Goal: Task Accomplishment & Management: Manage account settings

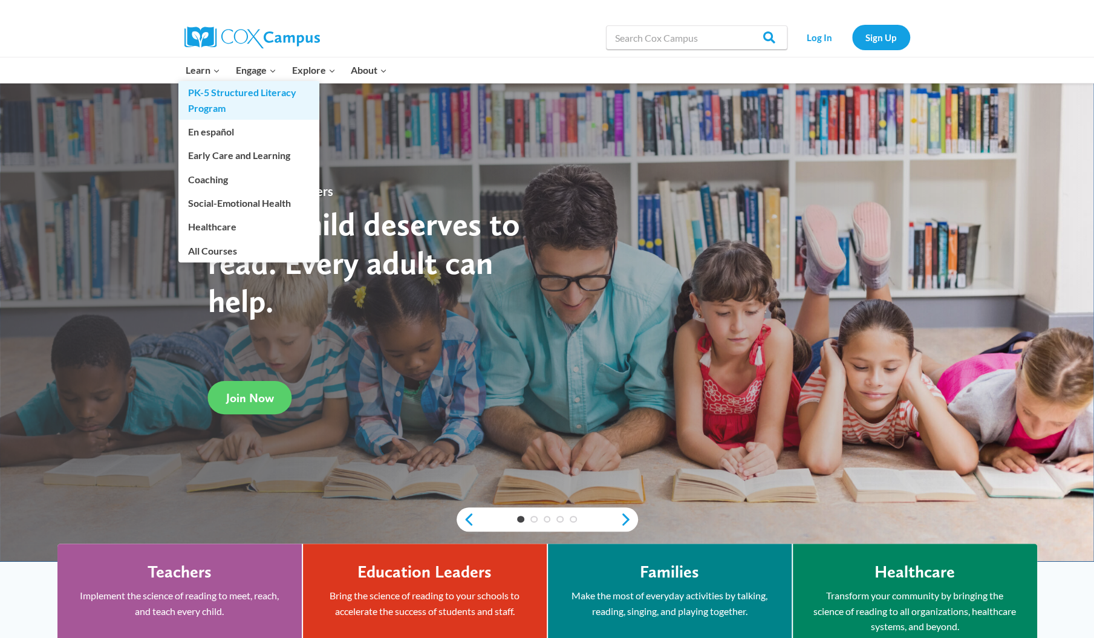
click at [209, 97] on link "PK-5 Structured Literacy Program" at bounding box center [248, 100] width 141 height 39
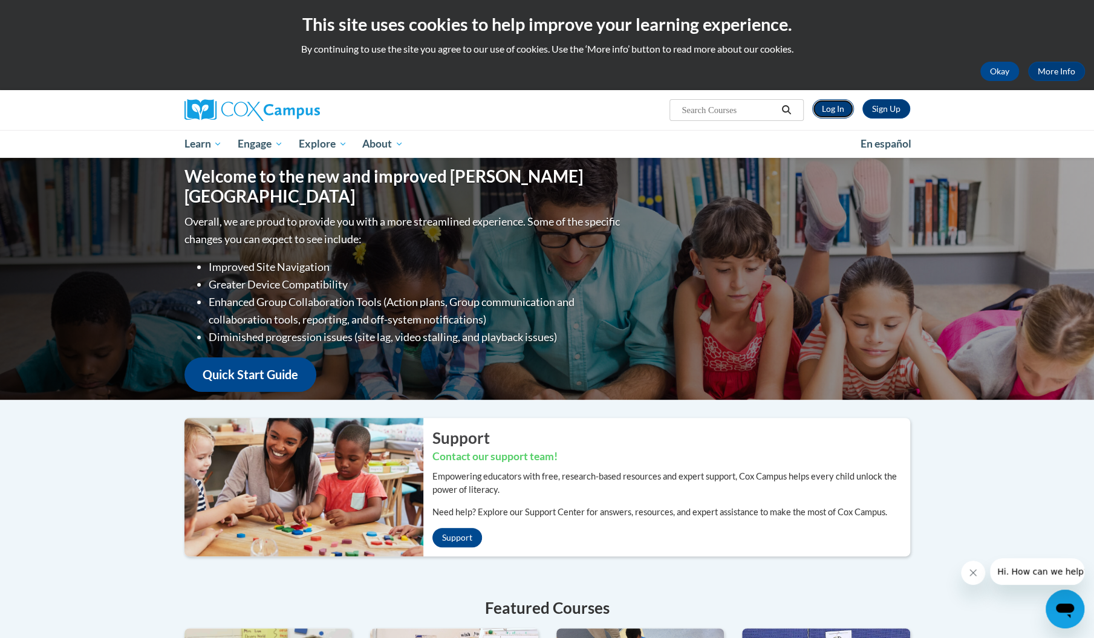
click at [826, 108] on link "Log In" at bounding box center [833, 108] width 42 height 19
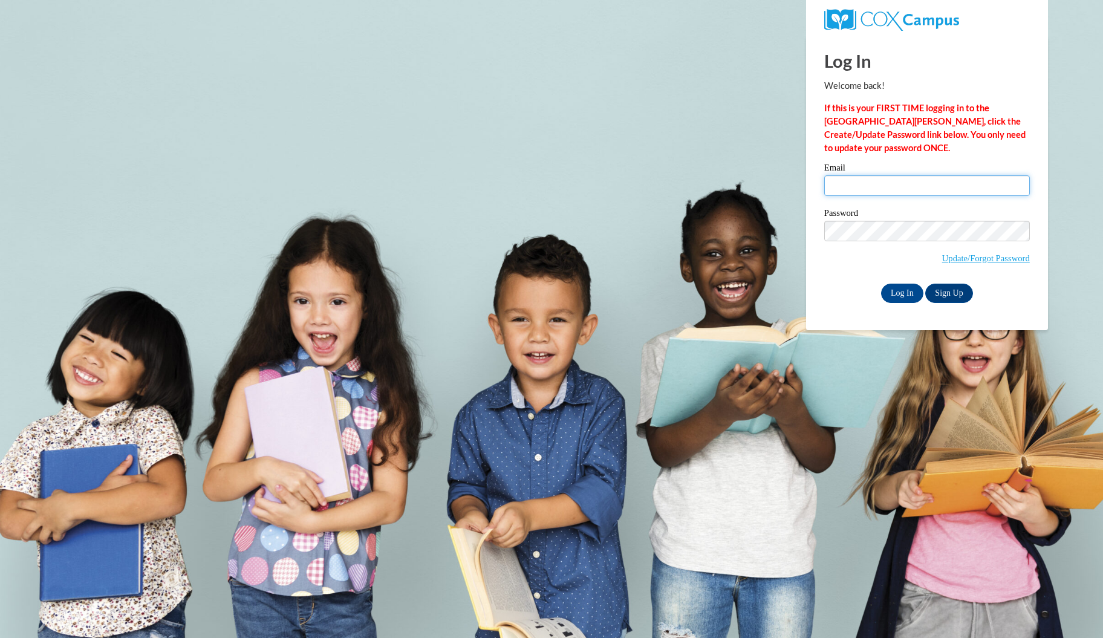
click at [855, 183] on input "Email" at bounding box center [927, 185] width 206 height 21
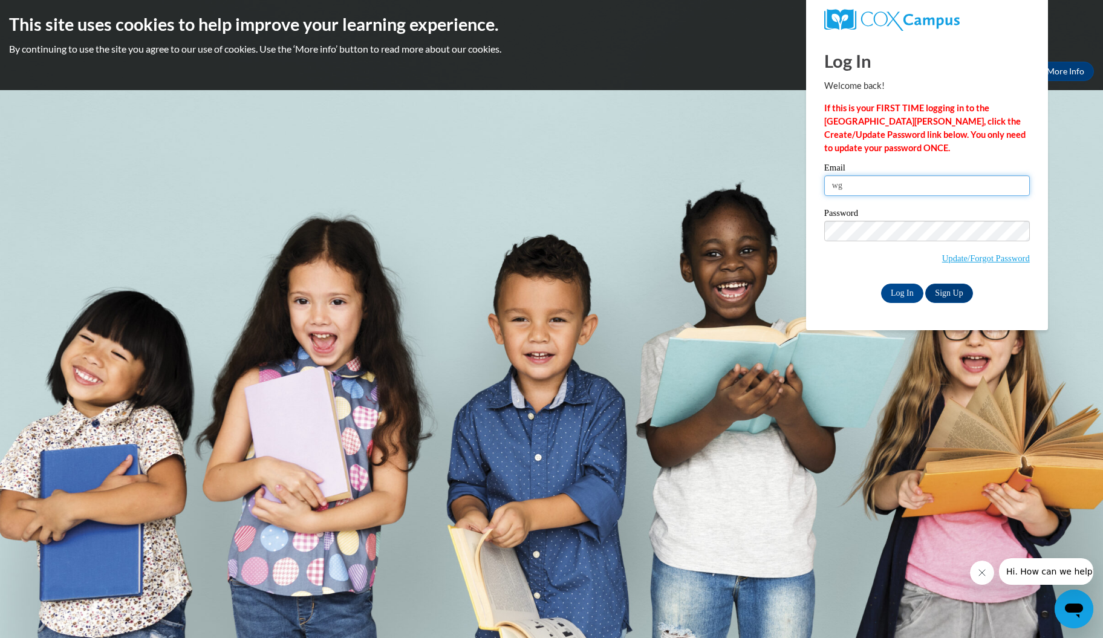
type input "[EMAIL_ADDRESS][DOMAIN_NAME]"
click at [881, 284] on input "Log In" at bounding box center [902, 293] width 42 height 19
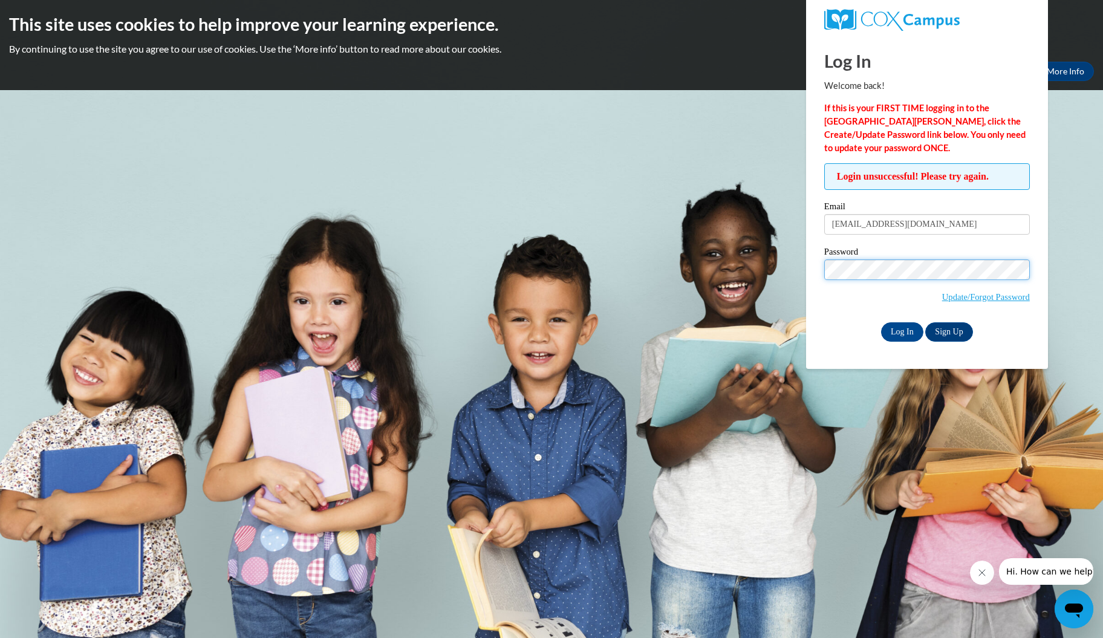
click at [881, 322] on input "Log In" at bounding box center [902, 331] width 42 height 19
